Goal: Find specific page/section: Find specific page/section

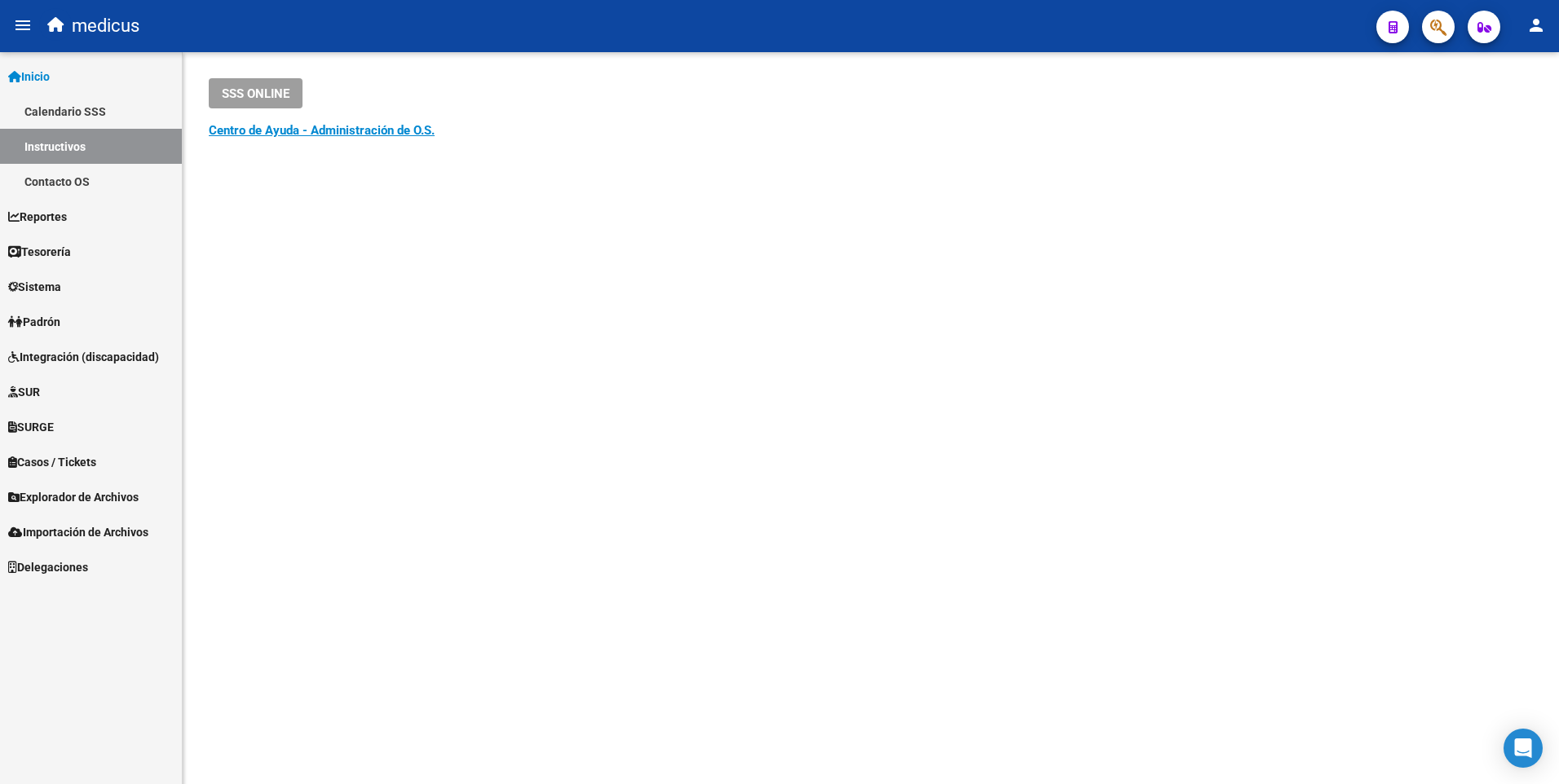
click at [61, 316] on span "Padrón" at bounding box center [34, 321] width 52 height 18
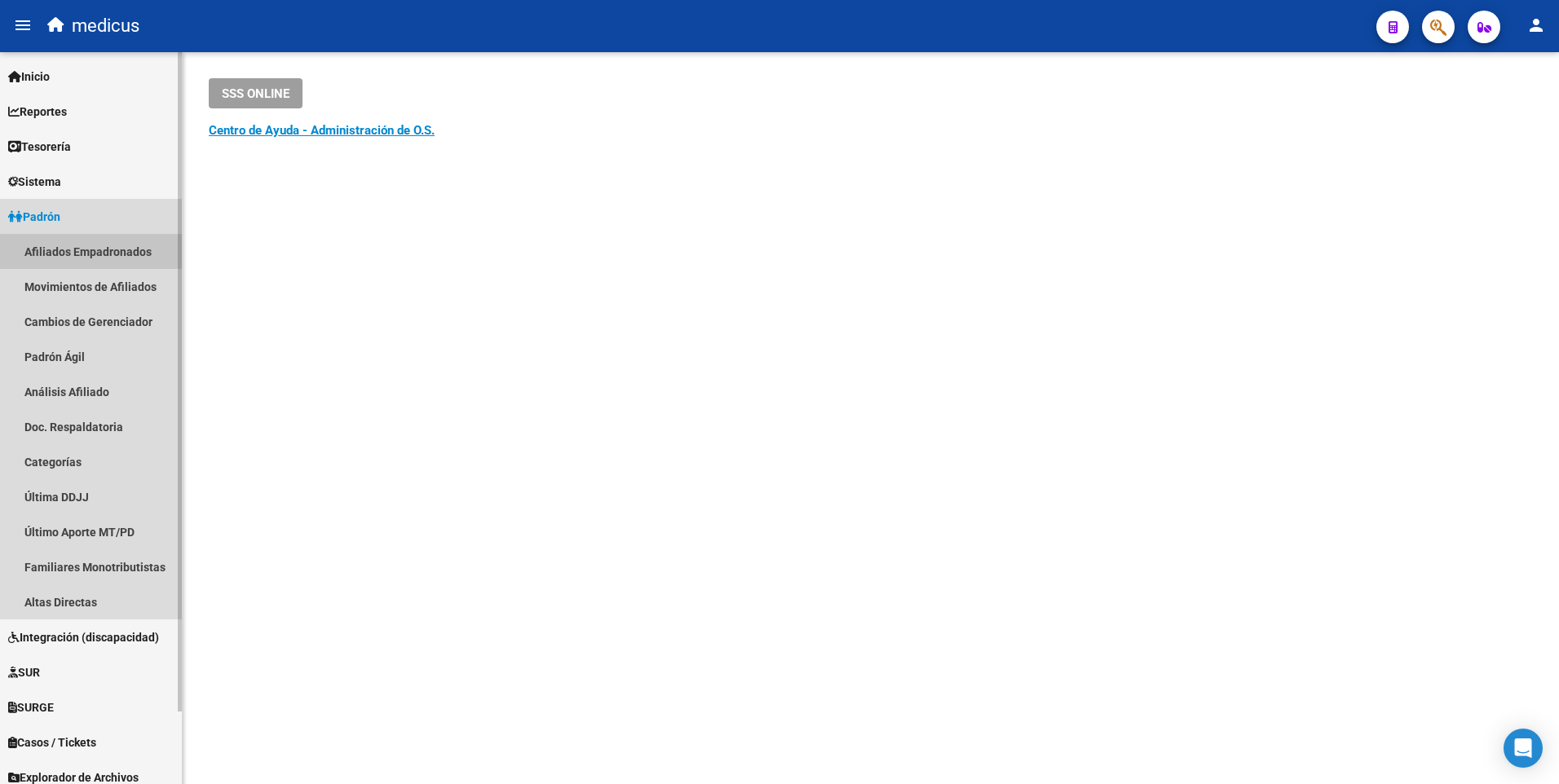
click at [80, 256] on link "Afiliados Empadronados" at bounding box center [90, 251] width 181 height 35
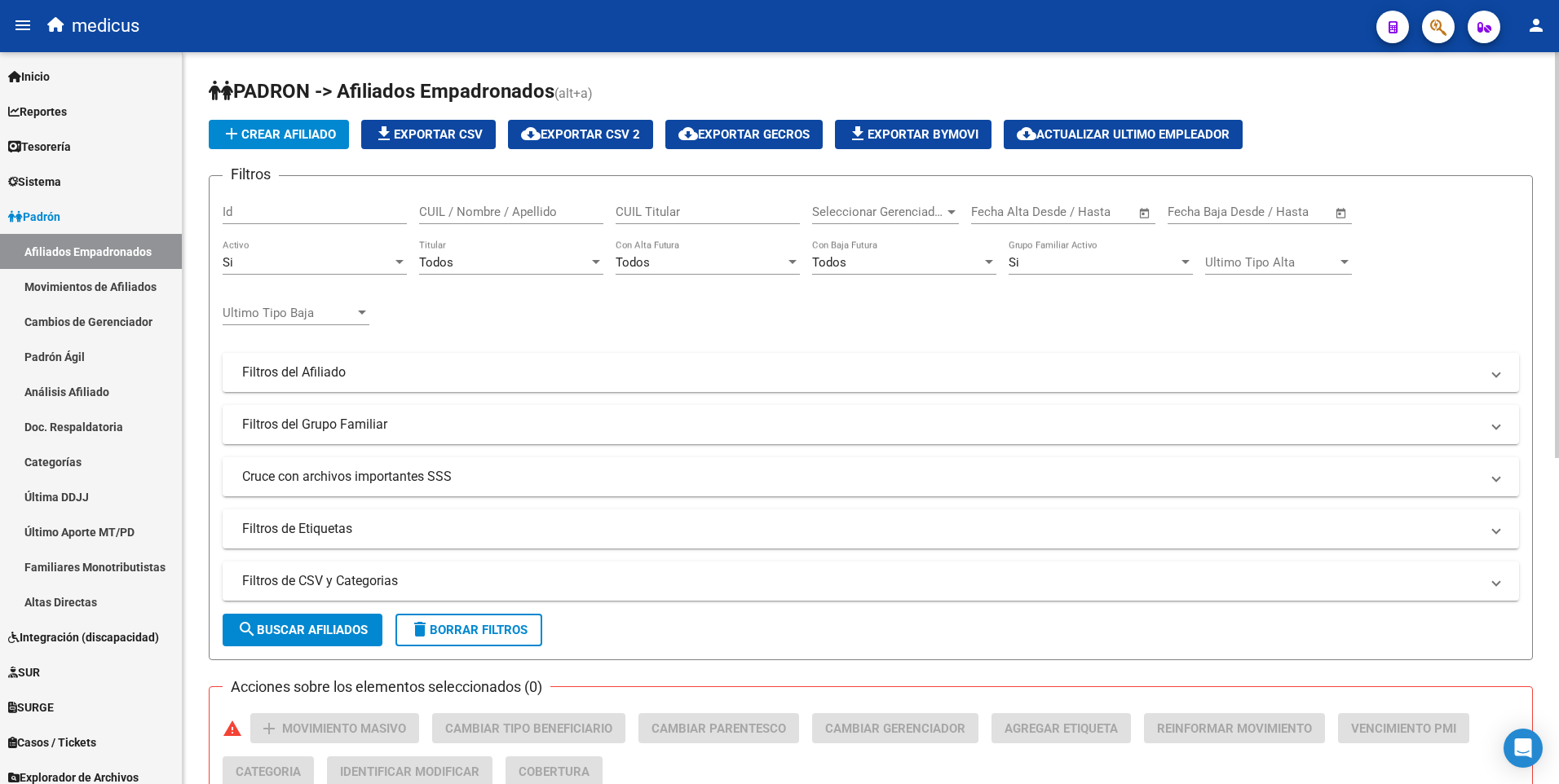
click at [680, 221] on div "CUIL Titular" at bounding box center [708, 206] width 184 height 35
paste input "29903645"
type input "29903645"
